Goal: Transaction & Acquisition: Purchase product/service

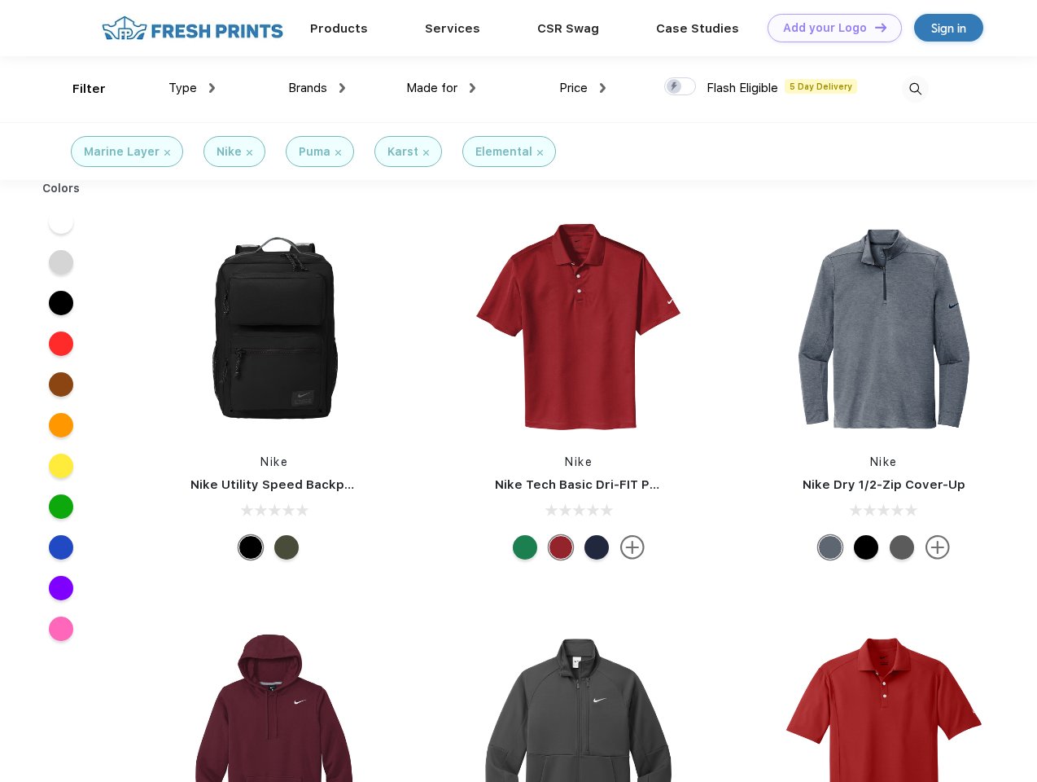
click at [829, 28] on link "Add your Logo Design Tool" at bounding box center [835, 28] width 134 height 29
click at [0, 0] on div "Design Tool" at bounding box center [0, 0] width 0 height 0
click at [874, 27] on link "Add your Logo Design Tool" at bounding box center [835, 28] width 134 height 29
click at [78, 89] on div "Filter" at bounding box center [88, 89] width 33 height 19
click at [192, 88] on span "Type" at bounding box center [183, 88] width 29 height 15
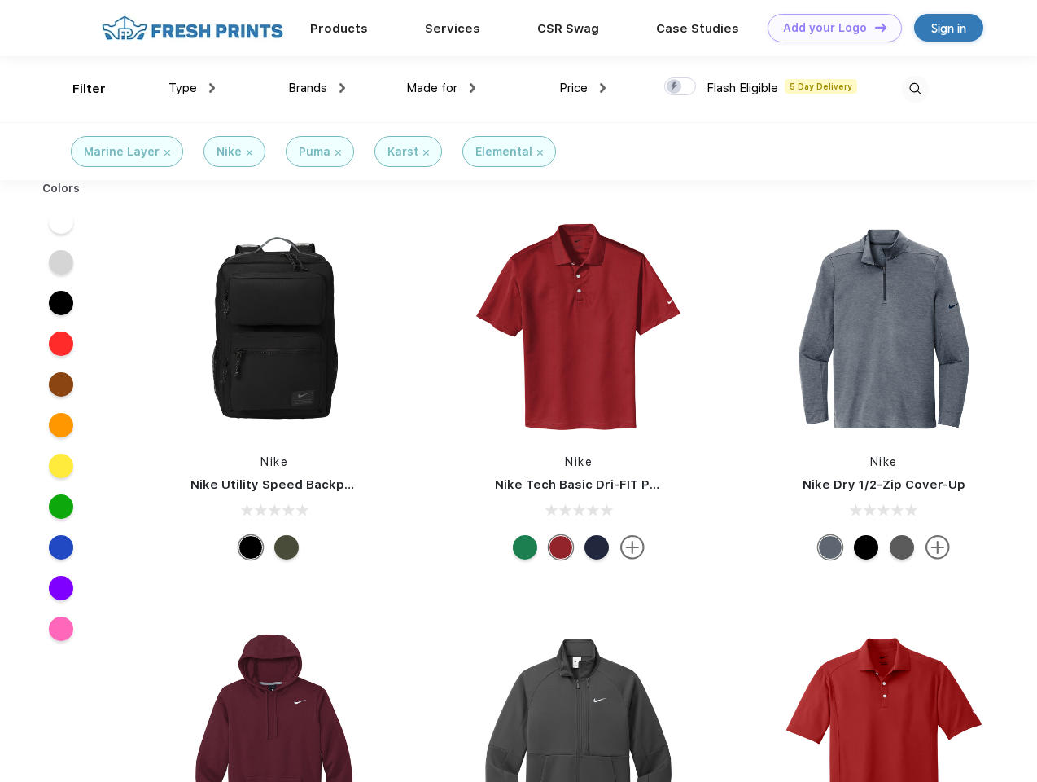
click at [317, 88] on span "Brands" at bounding box center [307, 88] width 39 height 15
click at [441, 88] on span "Made for" at bounding box center [431, 88] width 51 height 15
click at [583, 88] on span "Price" at bounding box center [573, 88] width 29 height 15
click at [681, 87] on div at bounding box center [681, 86] width 32 height 18
click at [675, 87] on input "checkbox" at bounding box center [670, 82] width 11 height 11
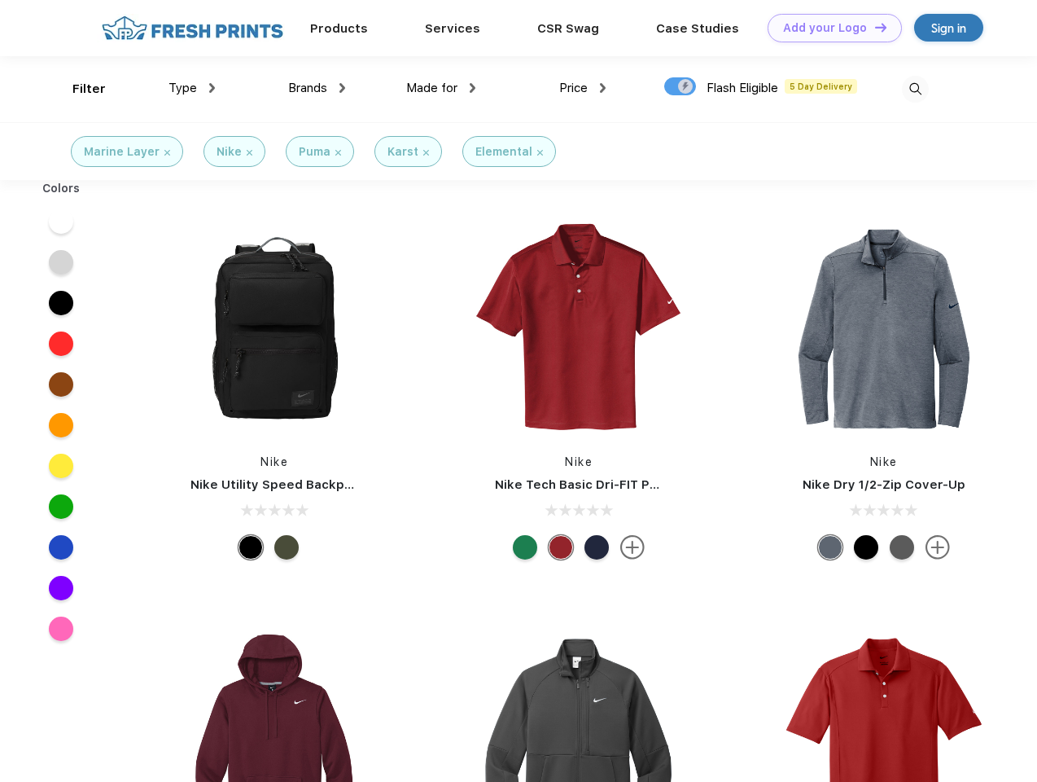
click at [915, 89] on img at bounding box center [915, 89] width 27 height 27
